Goal: Task Accomplishment & Management: Use online tool/utility

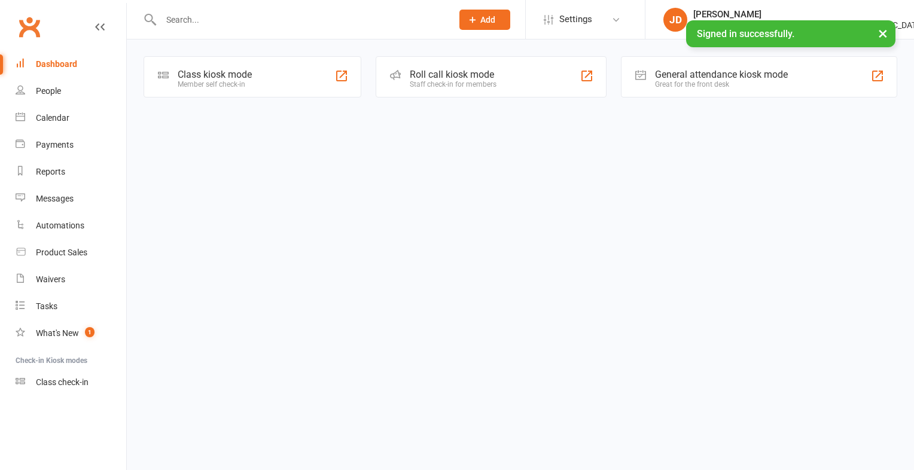
click at [232, 80] on div "Member self check-in" at bounding box center [215, 84] width 74 height 8
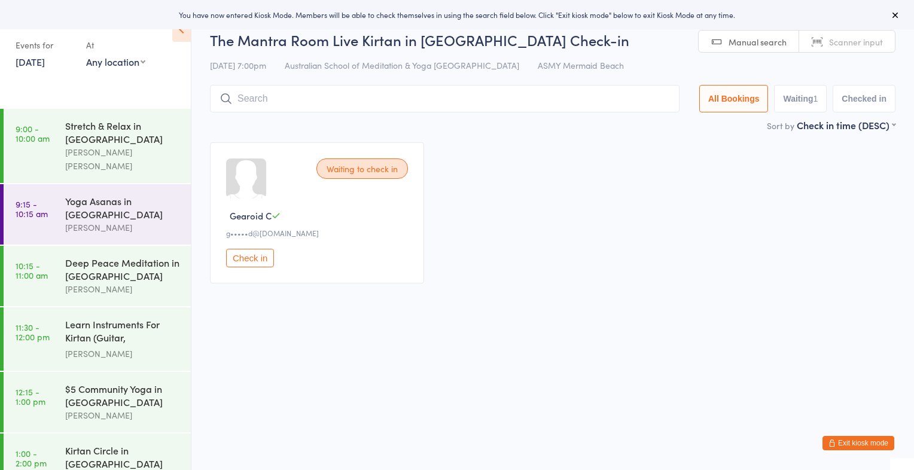
click at [834, 39] on span "Scanner input" at bounding box center [856, 42] width 54 height 12
click at [640, 94] on input "search" at bounding box center [444, 99] width 469 height 28
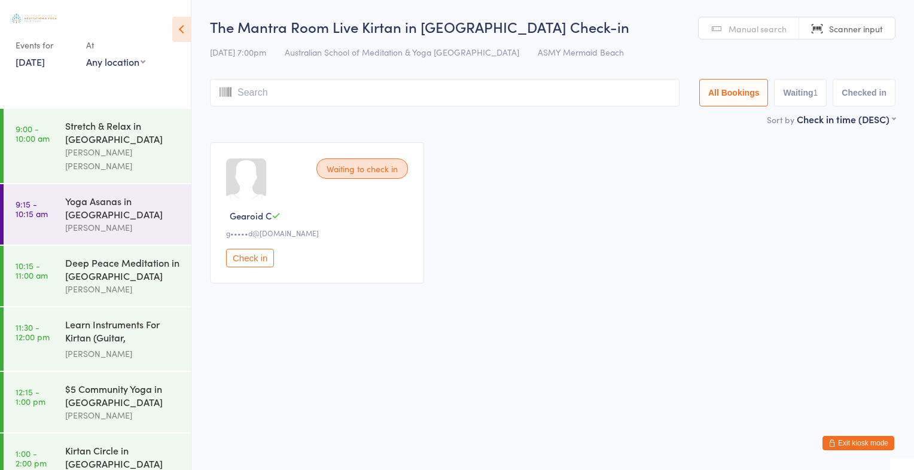
click at [192, 271] on ui-view "The Mantra Room Live Kirtan in Mermaid Beach Check-in 17 Sep 7:00pm Australian …" at bounding box center [552, 155] width 722 height 277
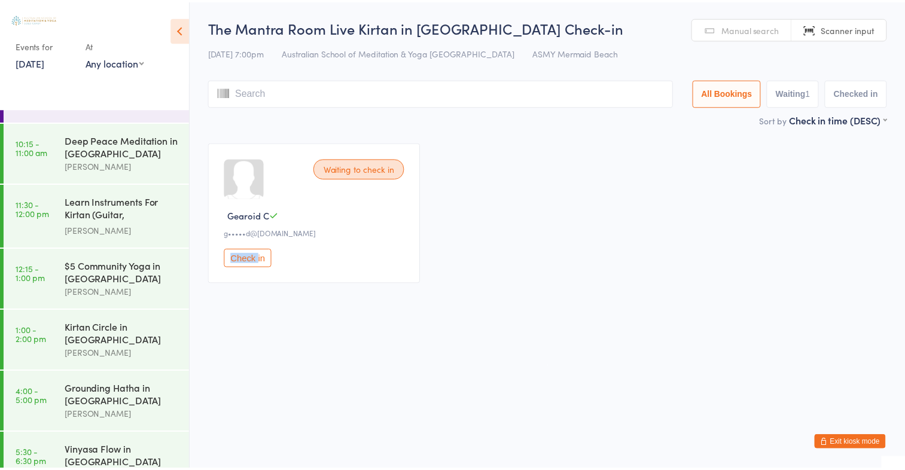
scroll to position [230, 0]
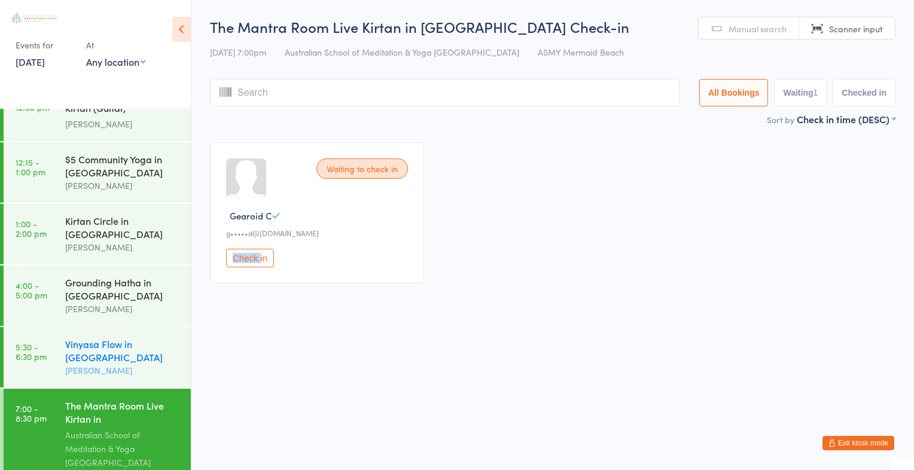
click at [112, 346] on div "Vinyasa Flow in Mermaid Beach" at bounding box center [122, 350] width 115 height 26
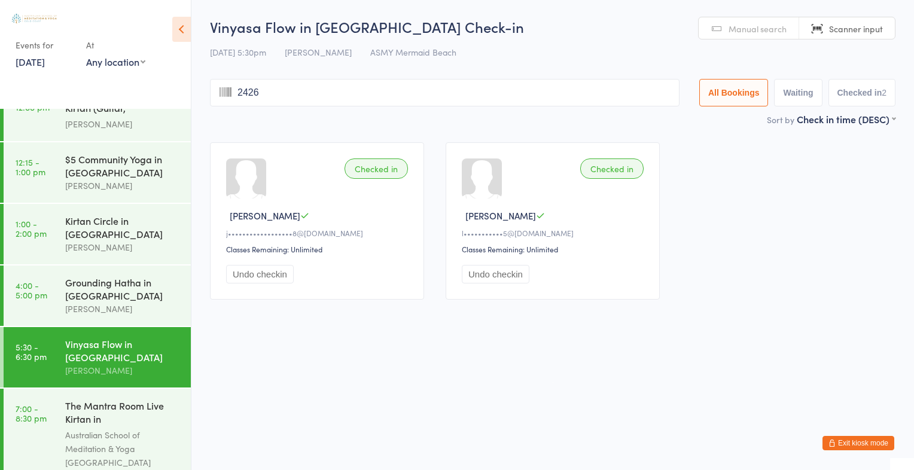
type input "2426"
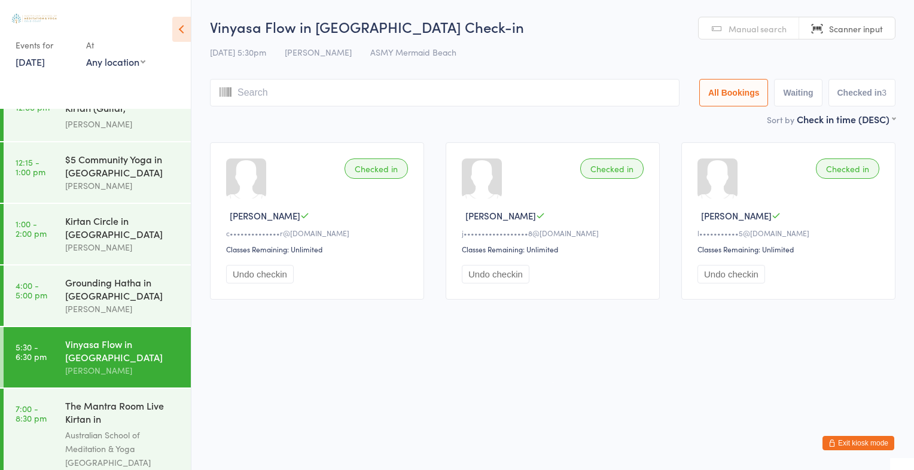
click at [859, 25] on span "Scanner input" at bounding box center [856, 29] width 54 height 12
click at [645, 96] on input "search" at bounding box center [444, 93] width 469 height 28
click at [845, 33] on span "Scanner input" at bounding box center [856, 29] width 54 height 12
click at [667, 94] on input "search" at bounding box center [444, 93] width 469 height 28
click at [870, 30] on span "Scanner input" at bounding box center [856, 29] width 54 height 12
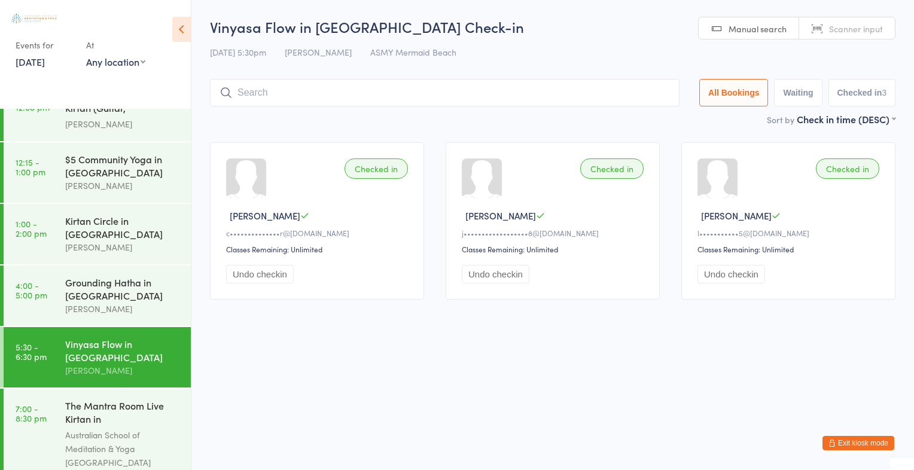
click at [641, 100] on input "search" at bounding box center [444, 93] width 469 height 28
click at [751, 38] on link "Manual search" at bounding box center [748, 28] width 100 height 23
click at [624, 99] on input "search" at bounding box center [444, 93] width 469 height 28
click at [720, 31] on link "Manual search" at bounding box center [748, 28] width 100 height 23
click at [653, 97] on input "search" at bounding box center [444, 93] width 469 height 28
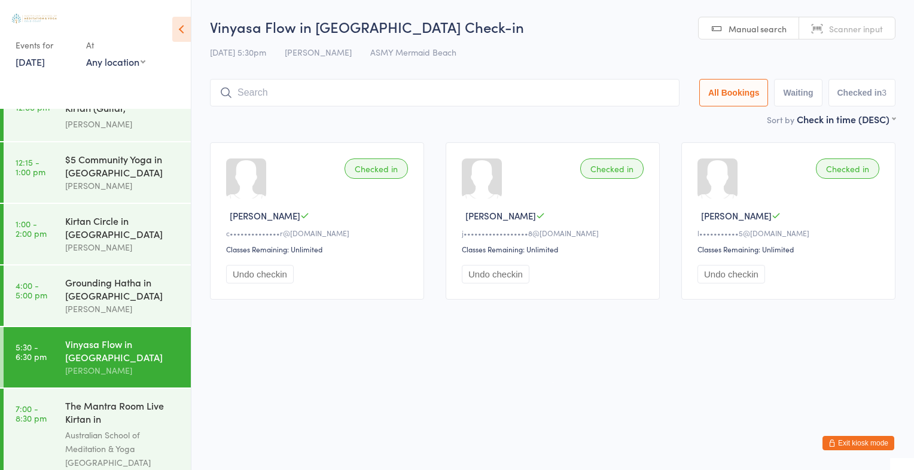
click at [765, 28] on span "Manual search" at bounding box center [757, 29] width 58 height 12
click at [661, 95] on input "search" at bounding box center [444, 93] width 469 height 28
click at [740, 35] on link "Manual search" at bounding box center [748, 28] width 100 height 23
click at [645, 92] on input "search" at bounding box center [444, 93] width 469 height 28
click at [873, 22] on link "Scanner input" at bounding box center [847, 28] width 96 height 23
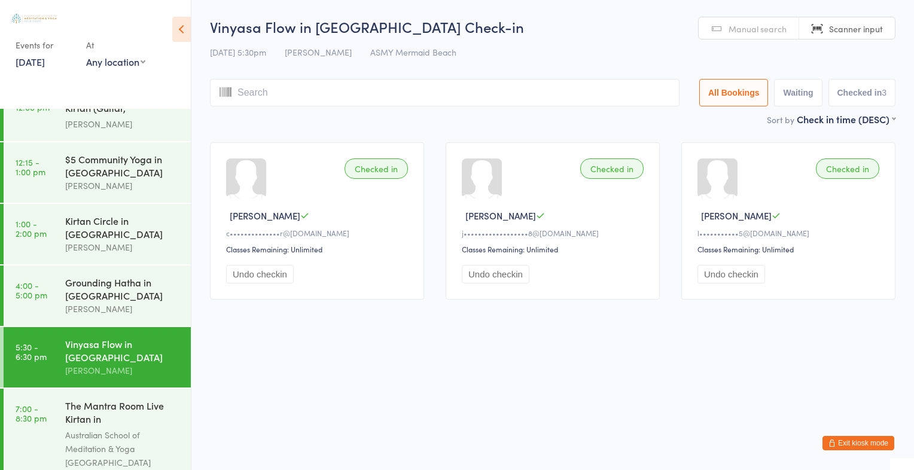
click at [664, 92] on input "search" at bounding box center [444, 93] width 469 height 28
type input "2666"
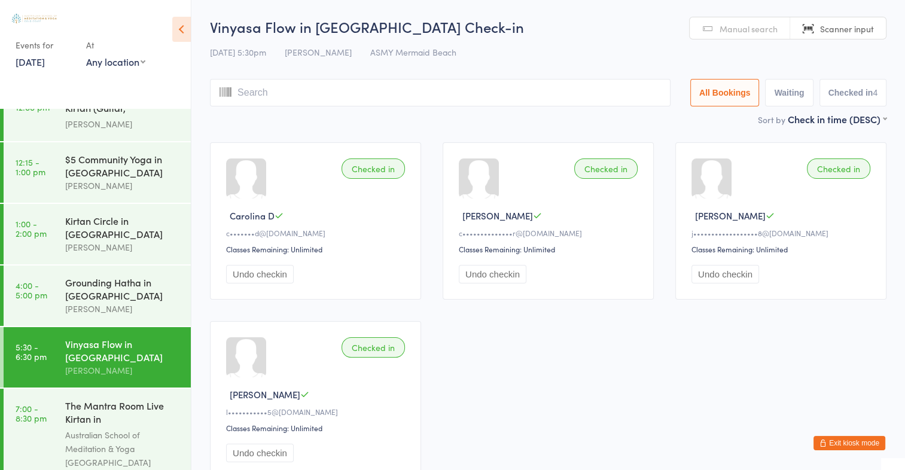
click at [730, 36] on link "Manual search" at bounding box center [739, 28] width 100 height 23
click at [828, 26] on span "Scanner input" at bounding box center [847, 29] width 54 height 12
click at [648, 91] on input "search" at bounding box center [440, 93] width 460 height 28
type input "2055"
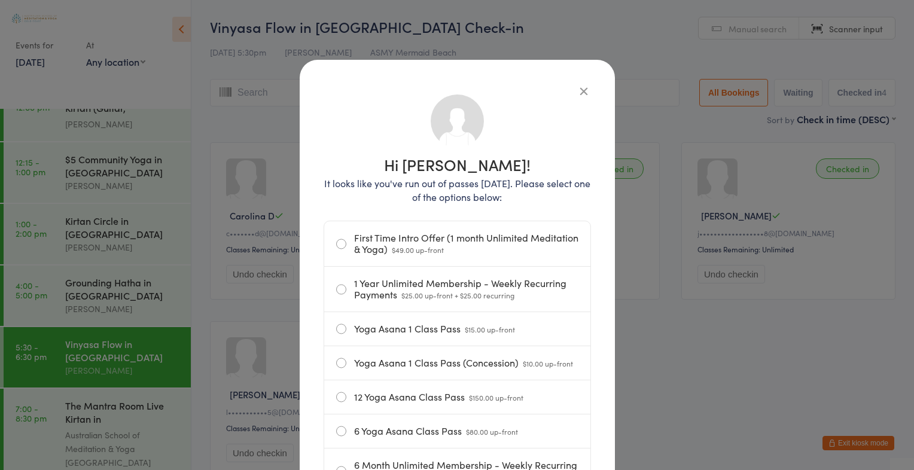
click at [577, 91] on icon "button" at bounding box center [583, 90] width 13 height 13
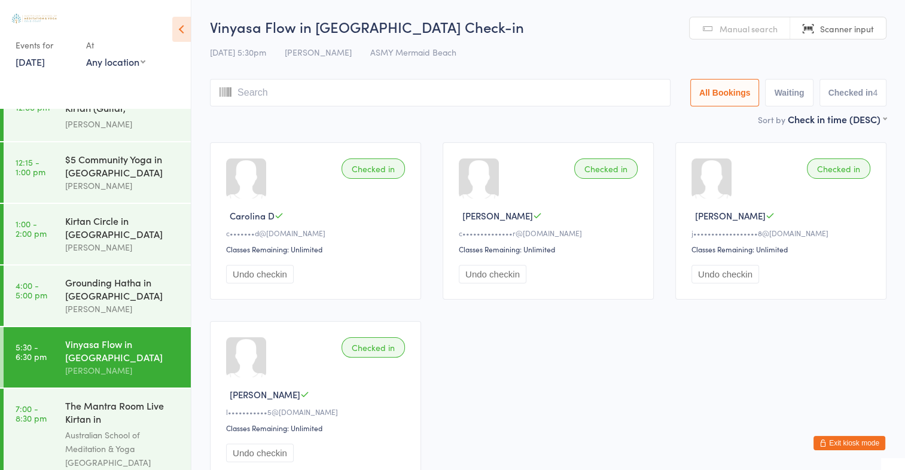
click at [569, 94] on input "search" at bounding box center [440, 93] width 460 height 28
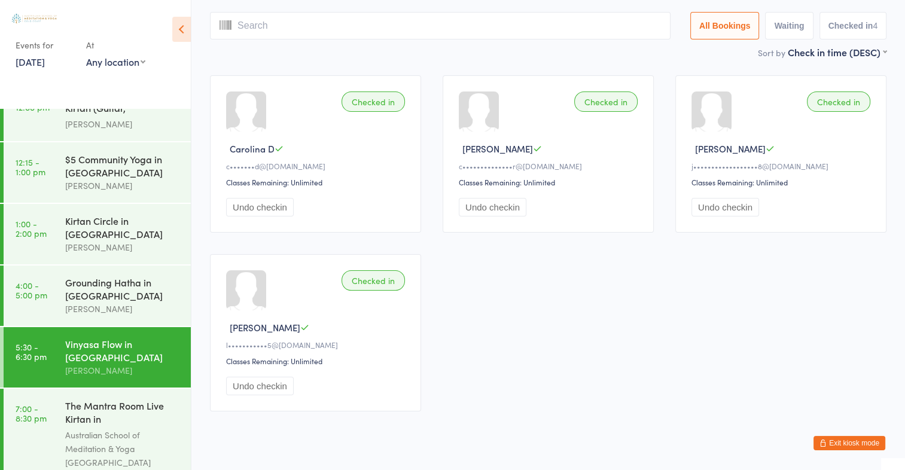
scroll to position [79, 0]
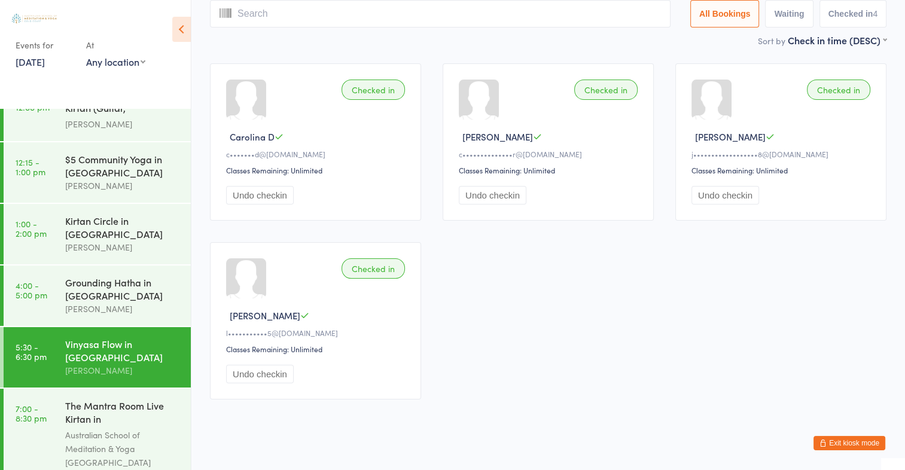
click at [182, 36] on icon at bounding box center [181, 29] width 19 height 25
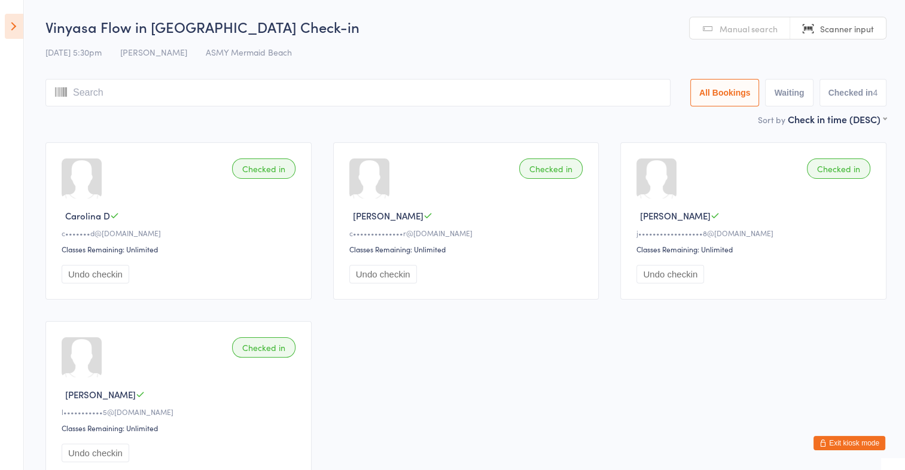
click at [11, 23] on icon at bounding box center [14, 26] width 19 height 25
